Goal: Transaction & Acquisition: Download file/media

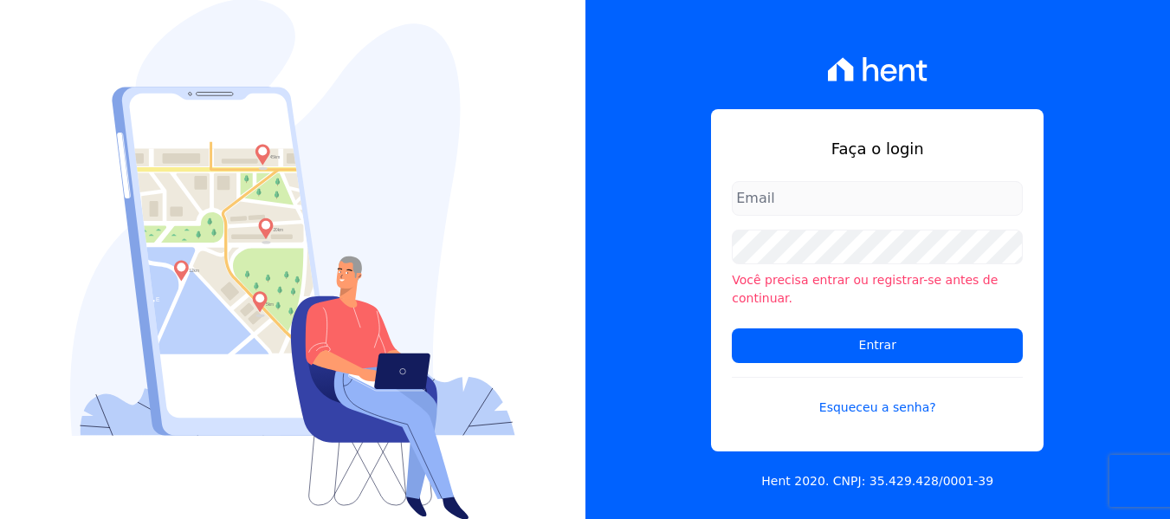
type input "[PERSON_NAME][EMAIL_ADDRESS][DOMAIN_NAME]"
click at [810, 273] on div "Você precisa entrar ou registrar-se antes de continuar." at bounding box center [877, 268] width 291 height 78
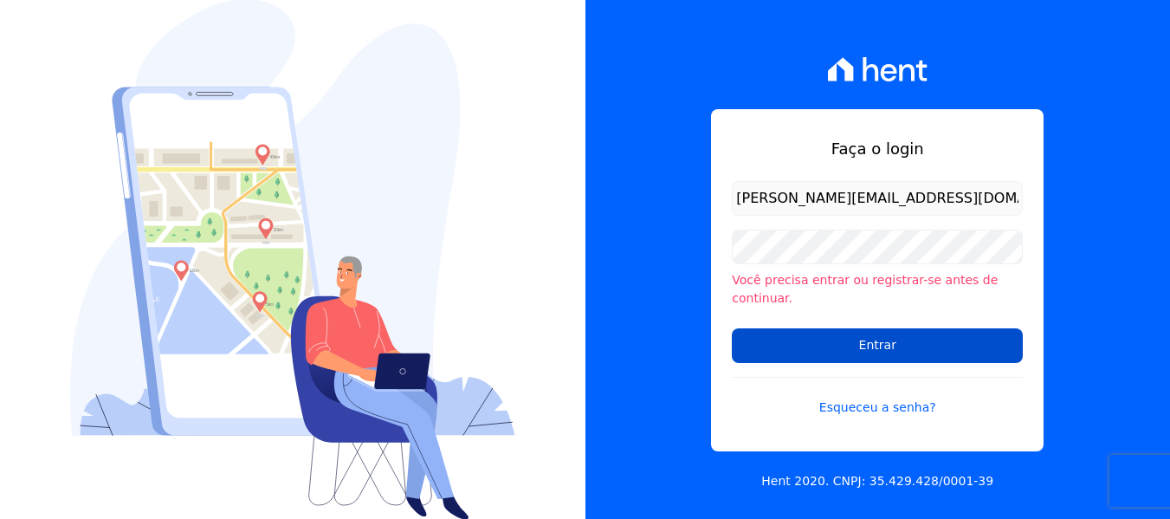
click at [802, 338] on input "Entrar" at bounding box center [877, 345] width 291 height 35
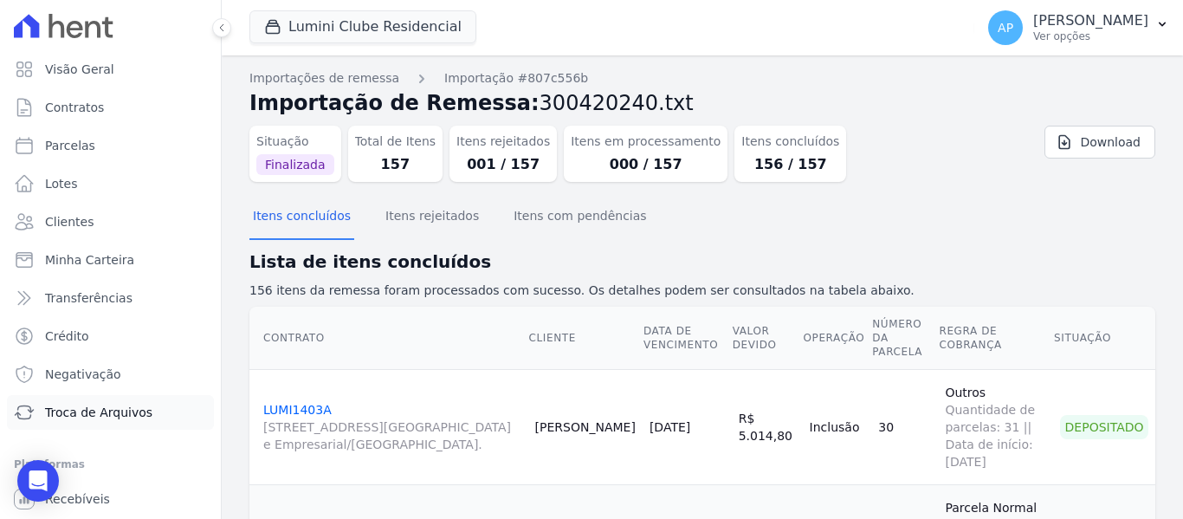
click at [49, 417] on span "Troca de Arquivos" at bounding box center [98, 412] width 107 height 17
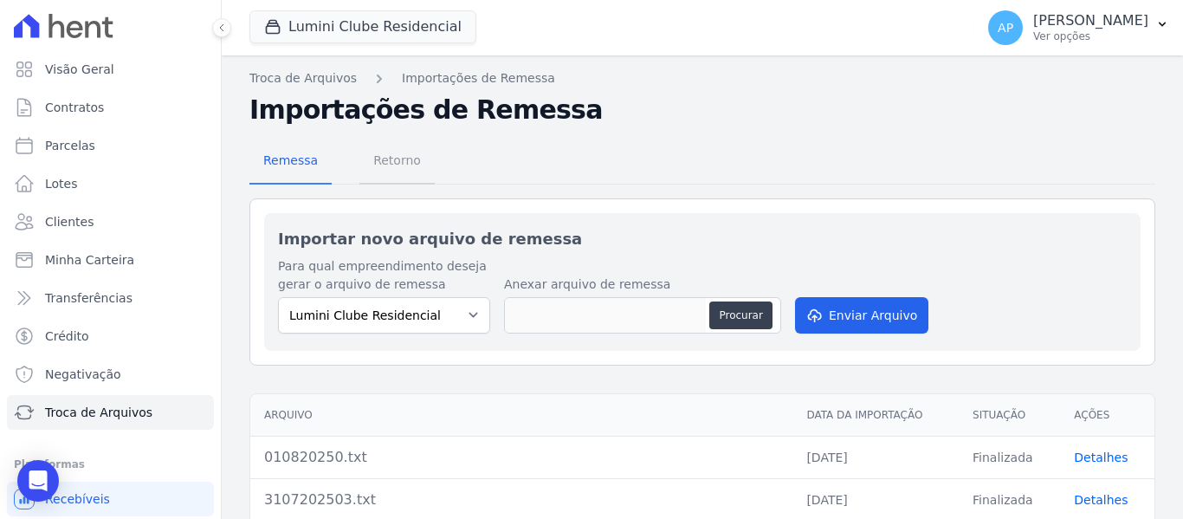
click at [400, 165] on span "Retorno" at bounding box center [397, 160] width 68 height 35
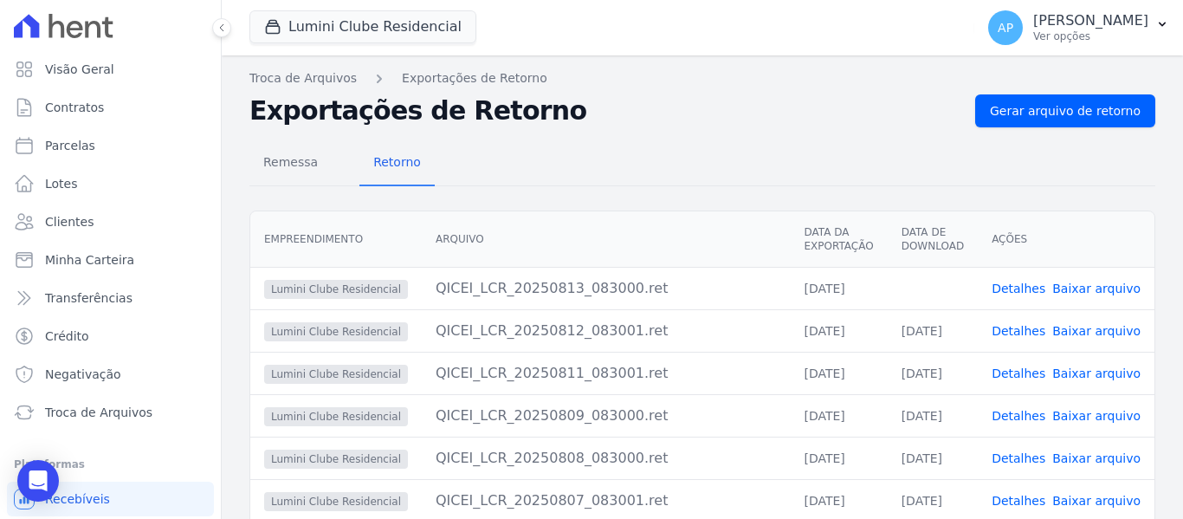
click at [1101, 290] on link "Baixar arquivo" at bounding box center [1096, 288] width 88 height 14
click at [383, 23] on button "Lumini Clube Residencial" at bounding box center [362, 26] width 227 height 33
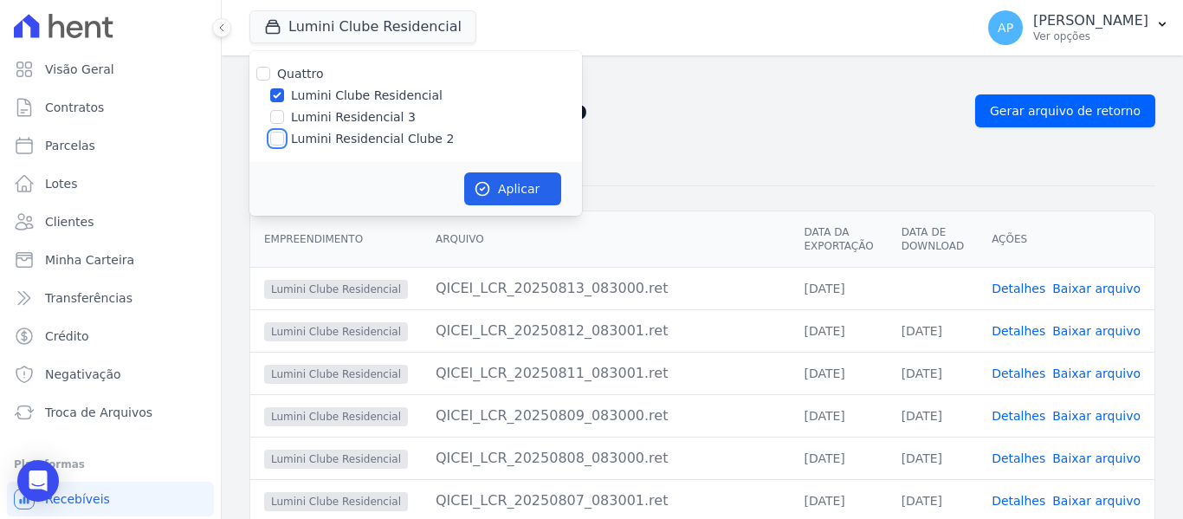
click at [277, 135] on input "Lumini Residencial Clube 2" at bounding box center [277, 139] width 14 height 14
checkbox input "true"
click at [280, 99] on input "Lumini Clube Residencial" at bounding box center [277, 95] width 14 height 14
checkbox input "false"
click at [519, 192] on button "Aplicar" at bounding box center [512, 188] width 97 height 33
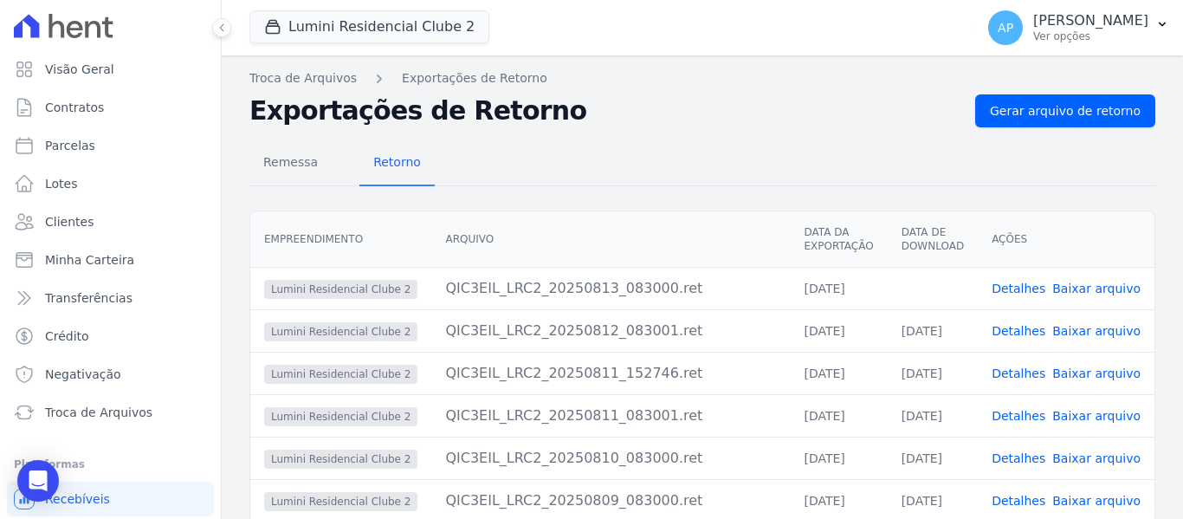
click at [1081, 291] on link "Baixar arquivo" at bounding box center [1096, 288] width 88 height 14
click at [719, 135] on div "Remessa Retorno Empreendimento Arquivo Data da Exportação Data de Download Açõe…" at bounding box center [702, 440] width 906 height 626
